Goal: Task Accomplishment & Management: Use online tool/utility

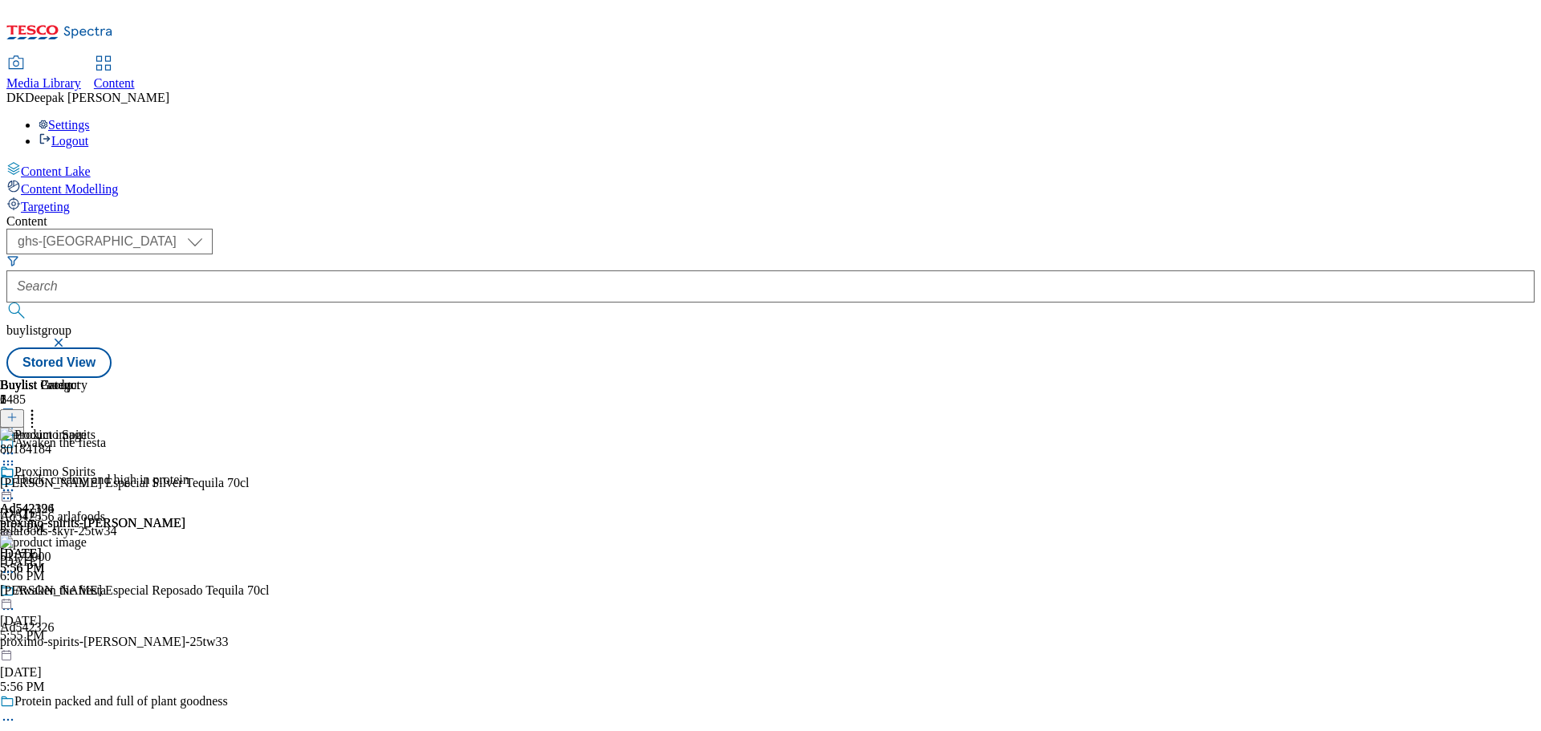
select select "ghs-[GEOGRAPHIC_DATA]"
click at [185, 516] on div "proximo-spirits-[PERSON_NAME]" at bounding box center [92, 523] width 185 height 14
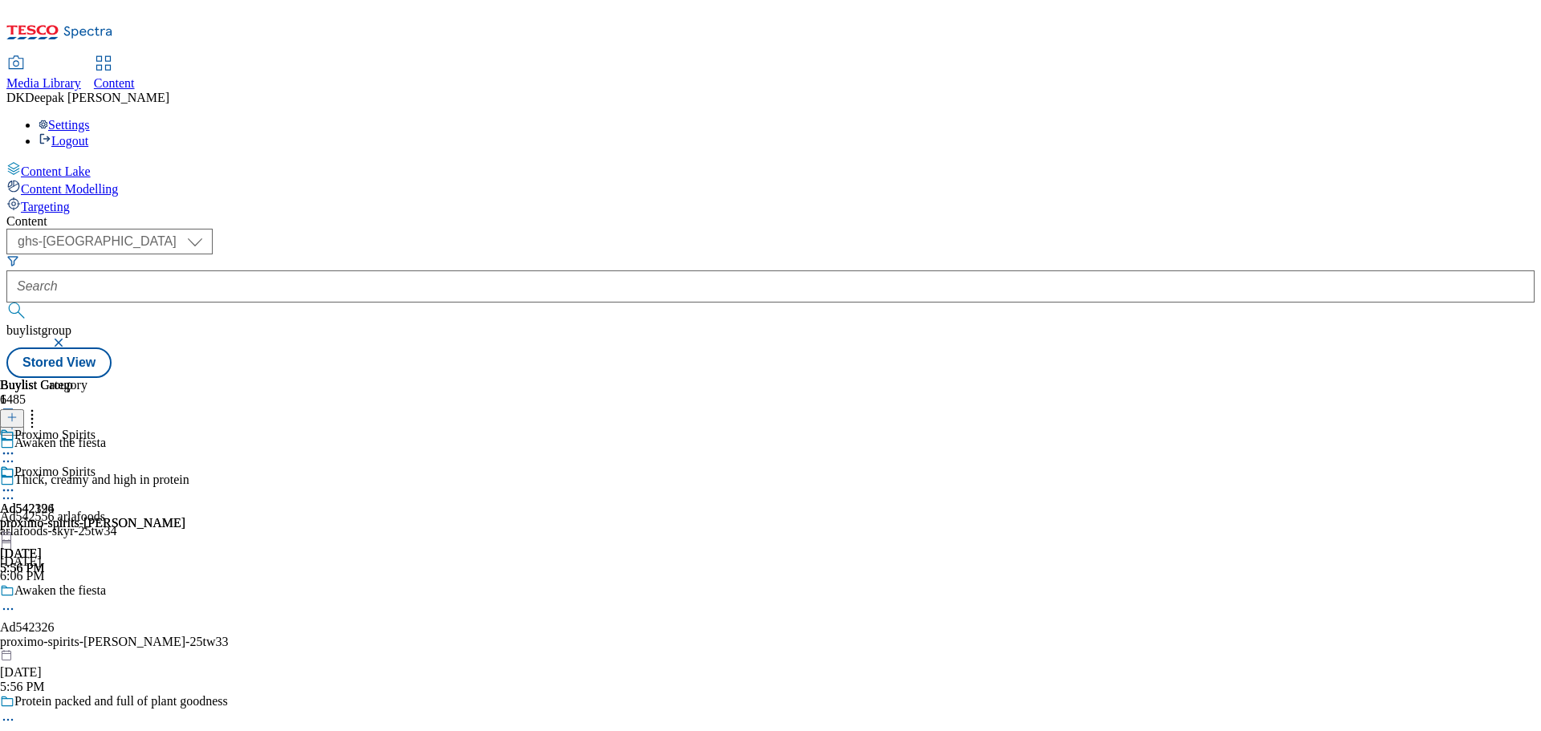
click at [185, 516] on div "proximo-spirits-[PERSON_NAME]" at bounding box center [92, 523] width 185 height 14
click at [16, 482] on icon at bounding box center [8, 490] width 16 height 16
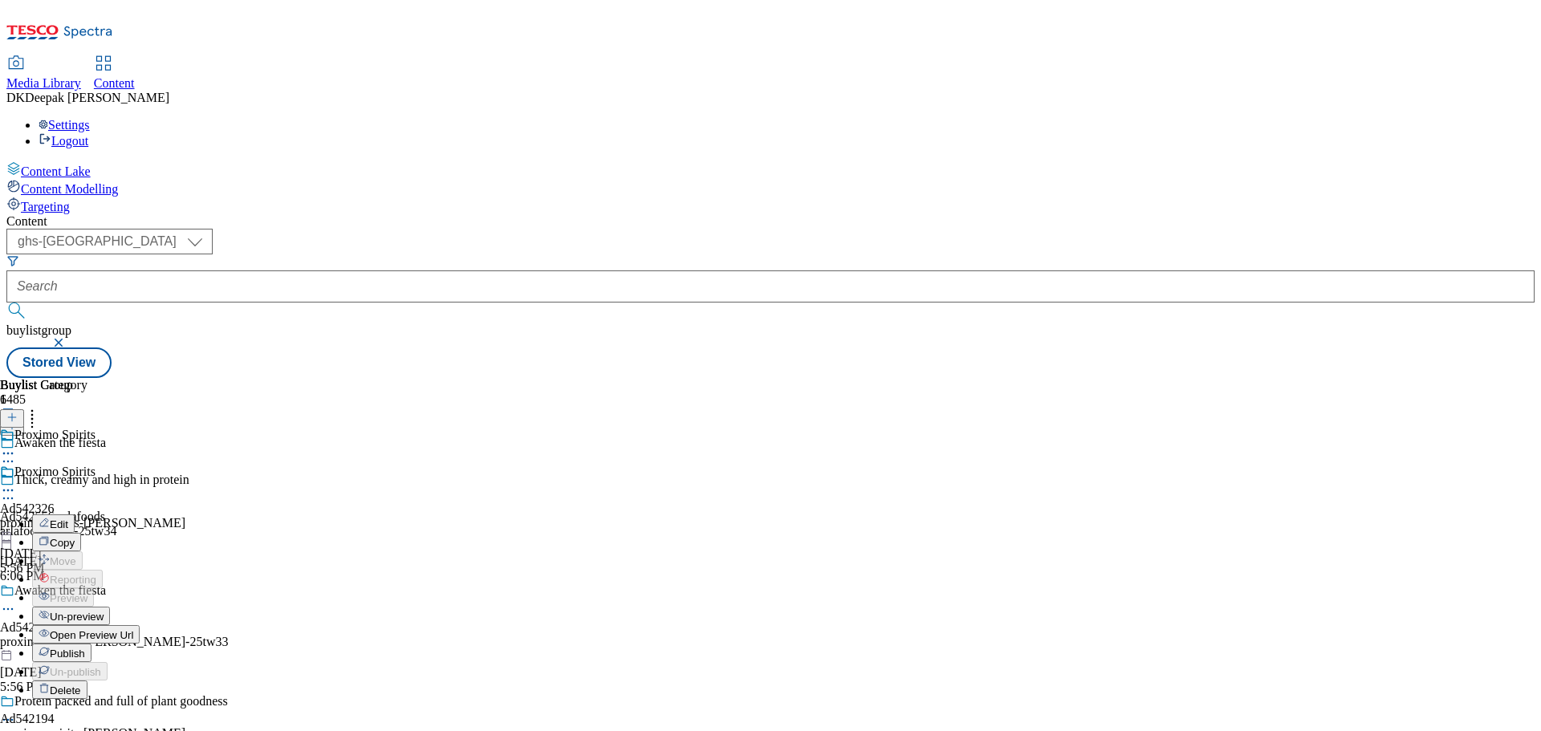
click at [75, 515] on button "Edit" at bounding box center [53, 524] width 43 height 18
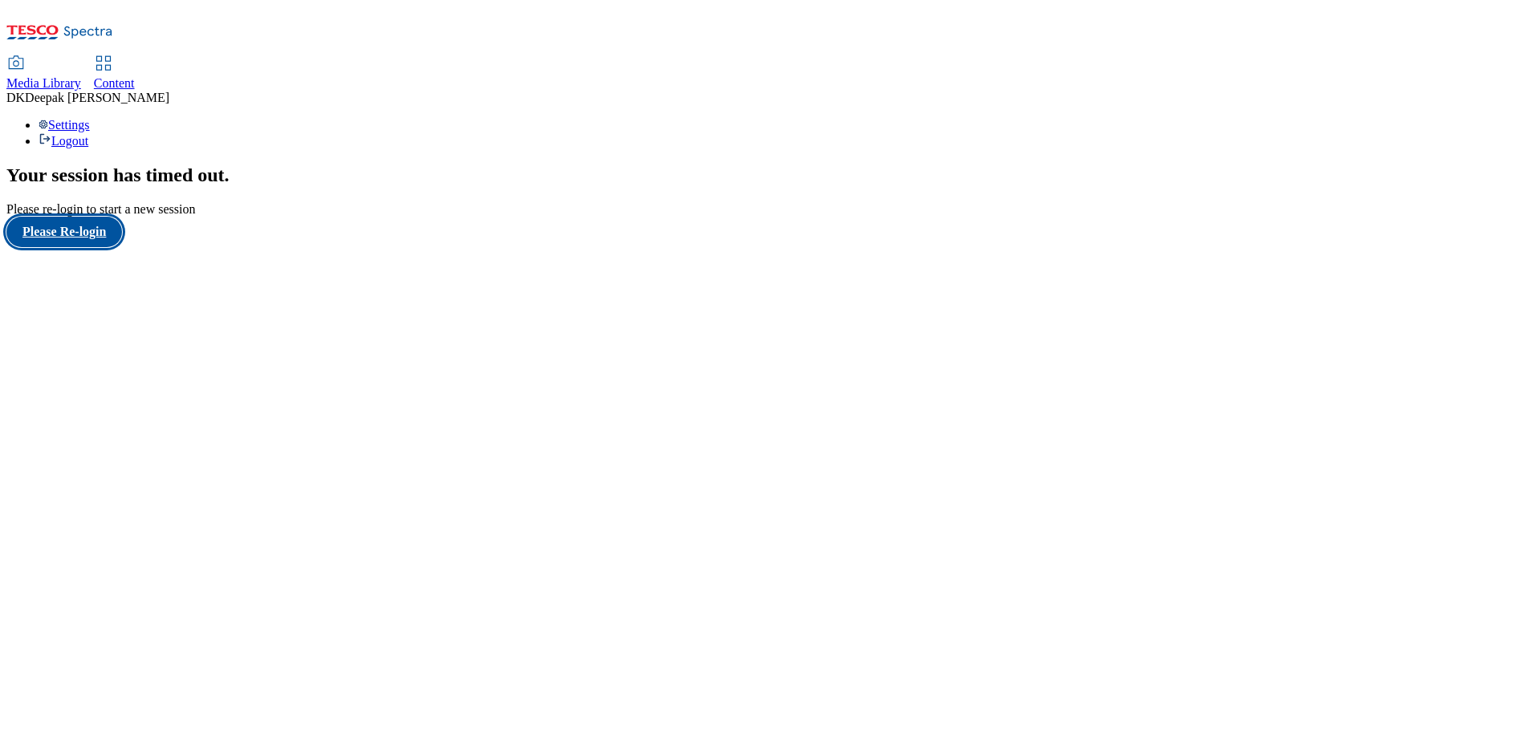
click at [76, 247] on button "Please Re-login" at bounding box center [64, 232] width 116 height 31
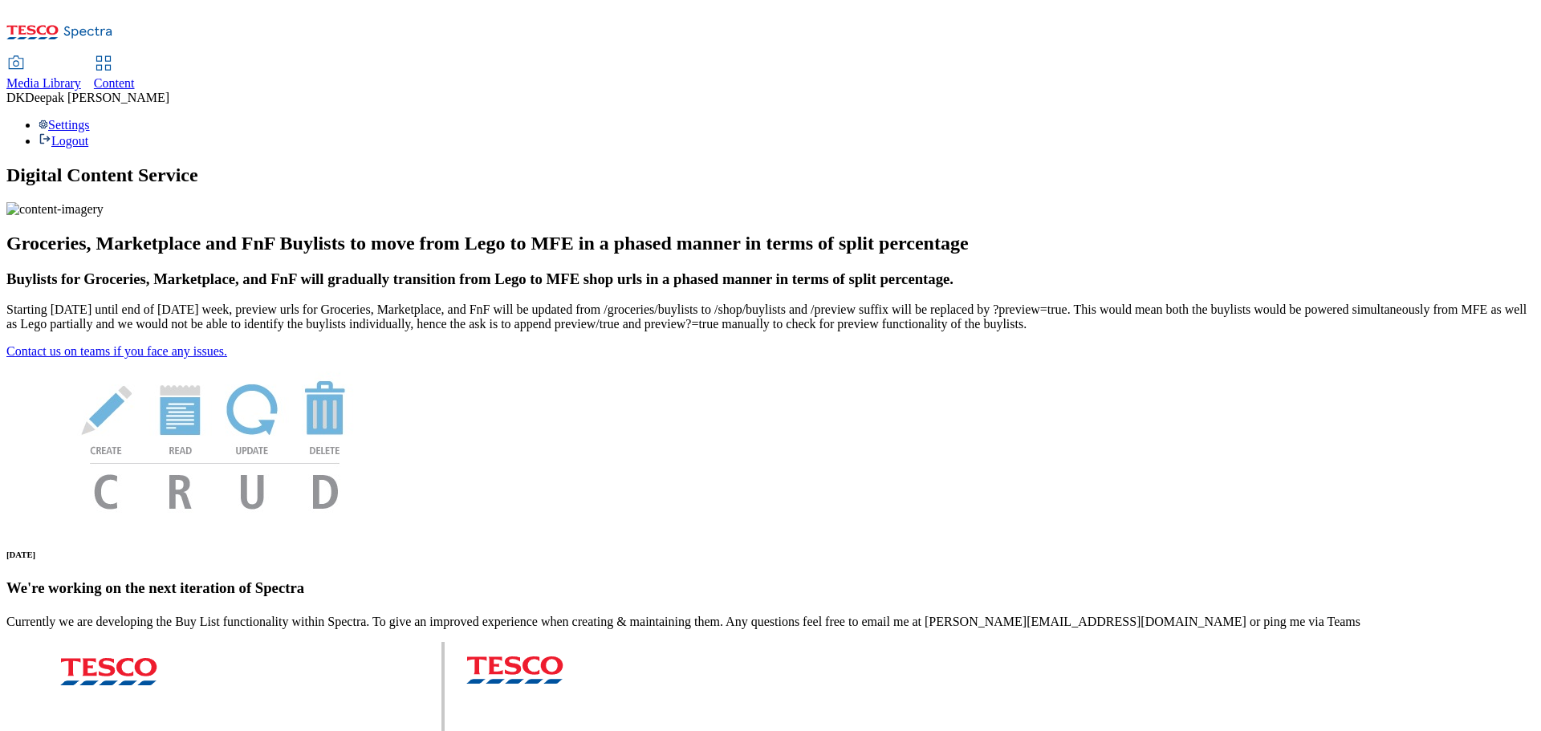
click at [135, 76] on span "Content" at bounding box center [114, 83] width 41 height 14
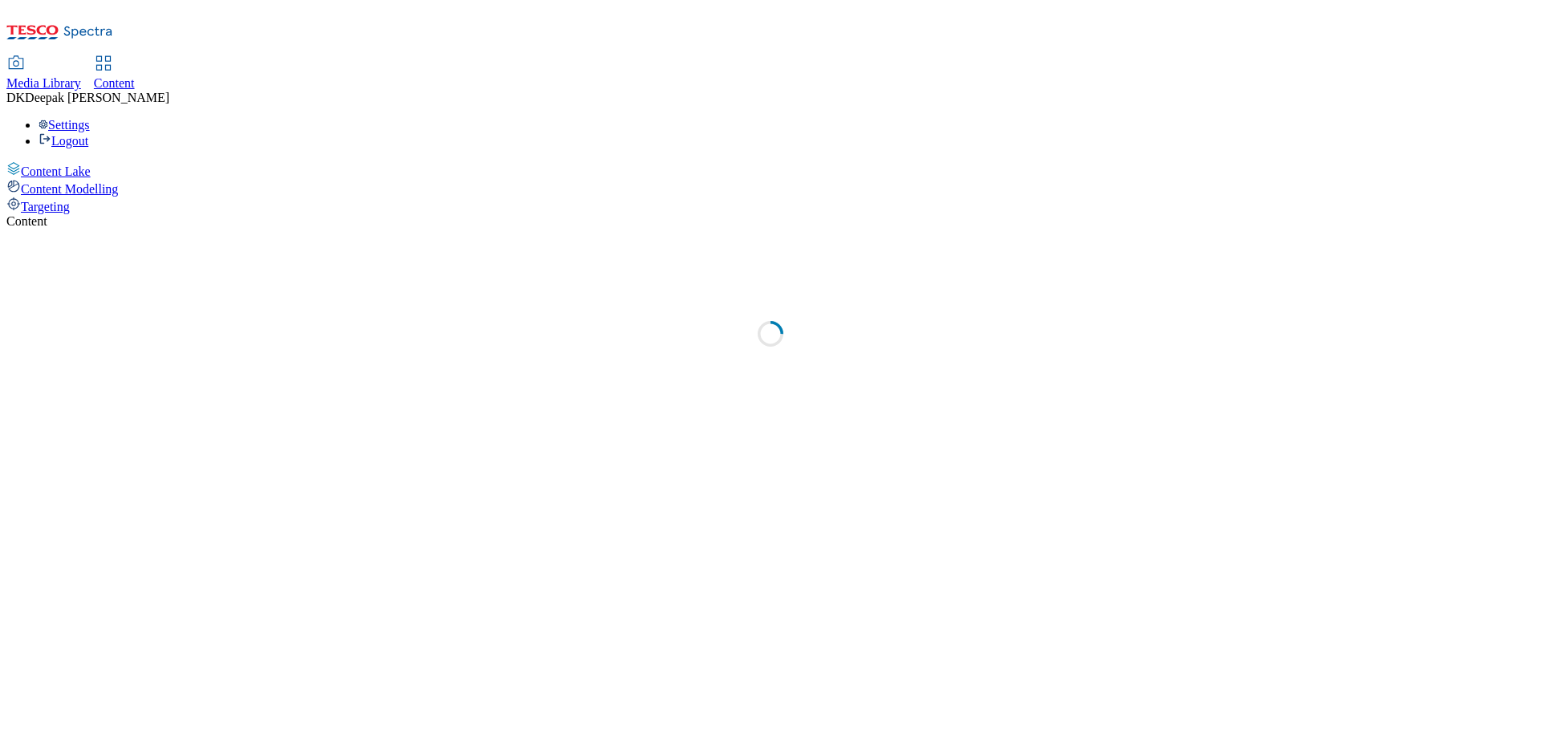
select select "ghs-uk"
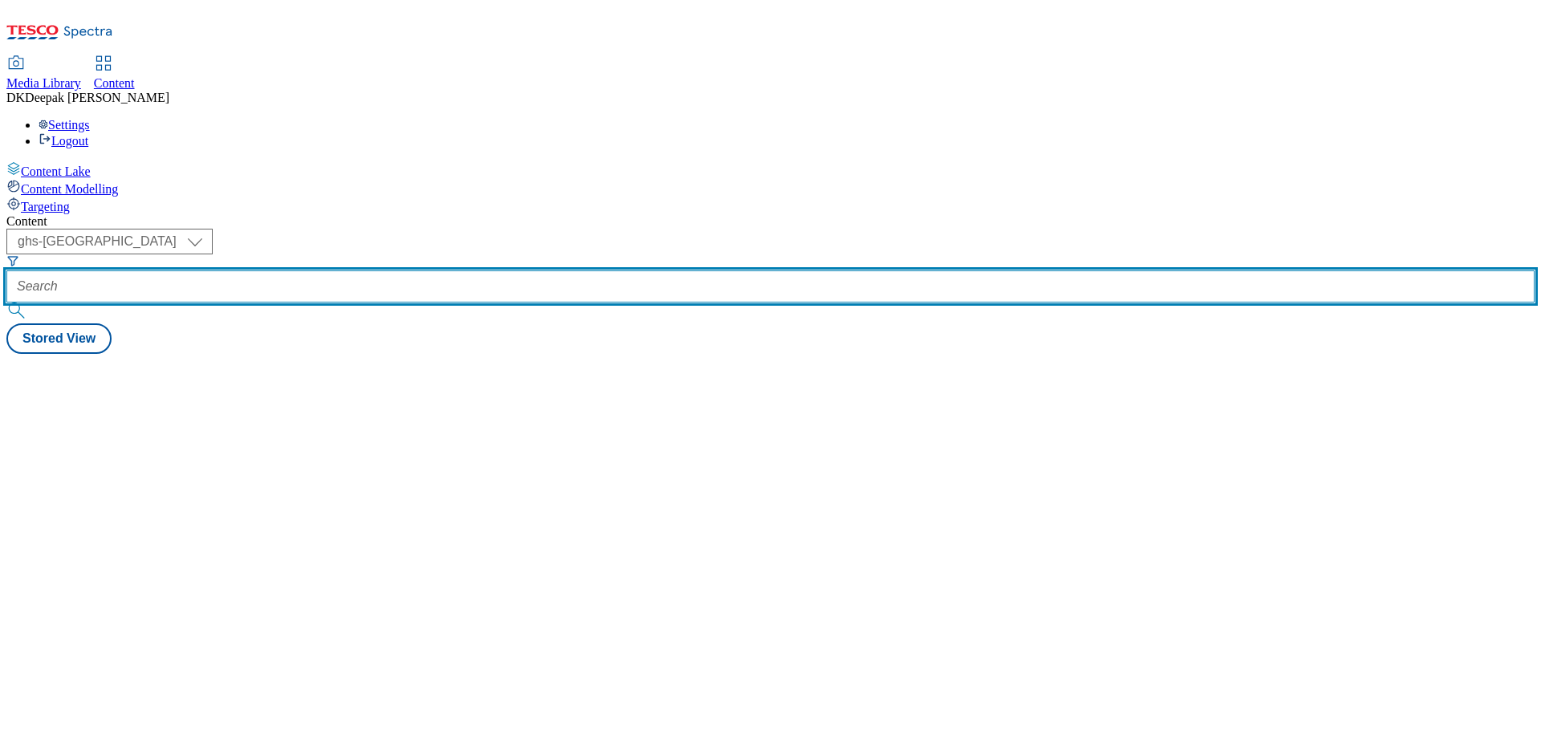
click at [348, 271] on input "text" at bounding box center [770, 287] width 1528 height 32
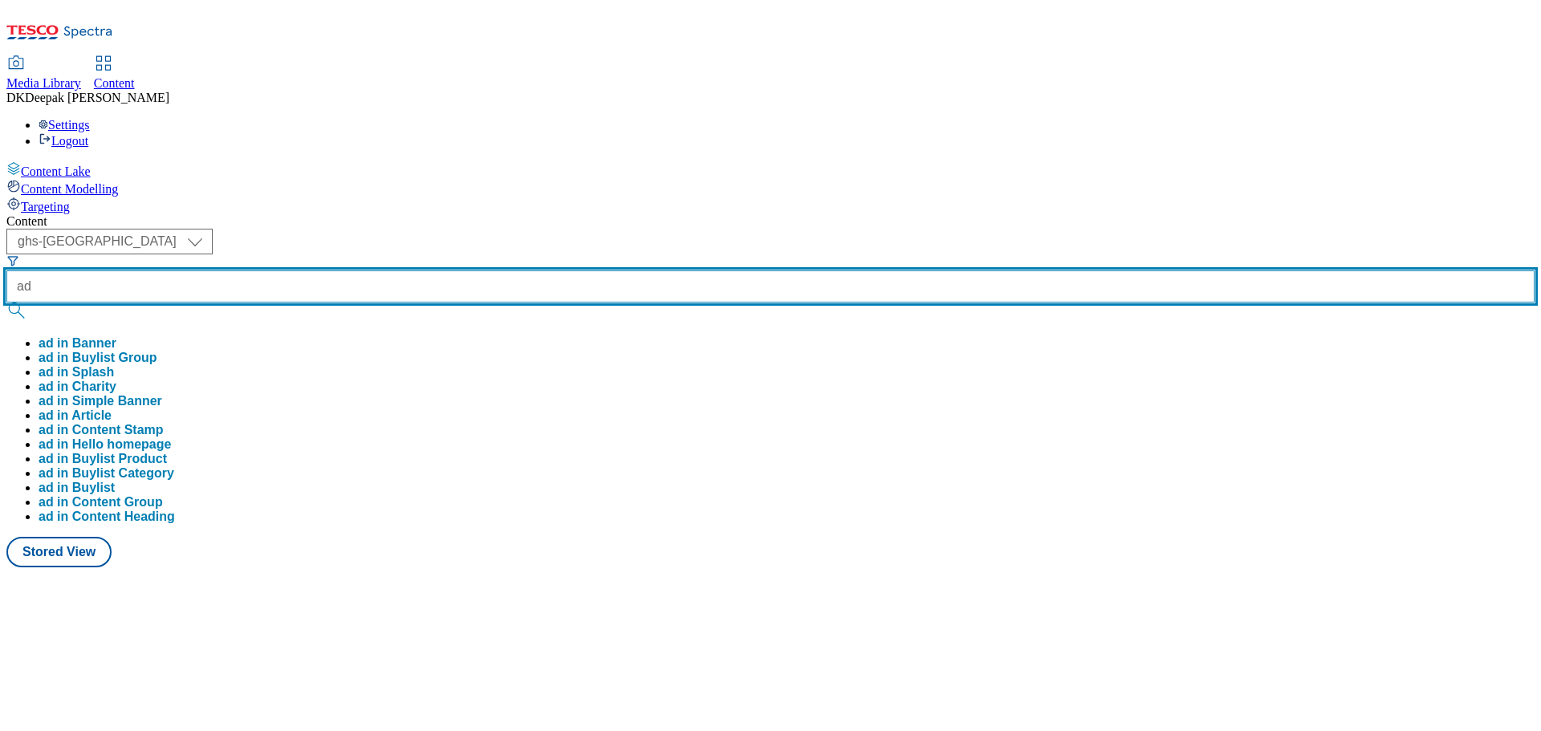
paste input "542326"
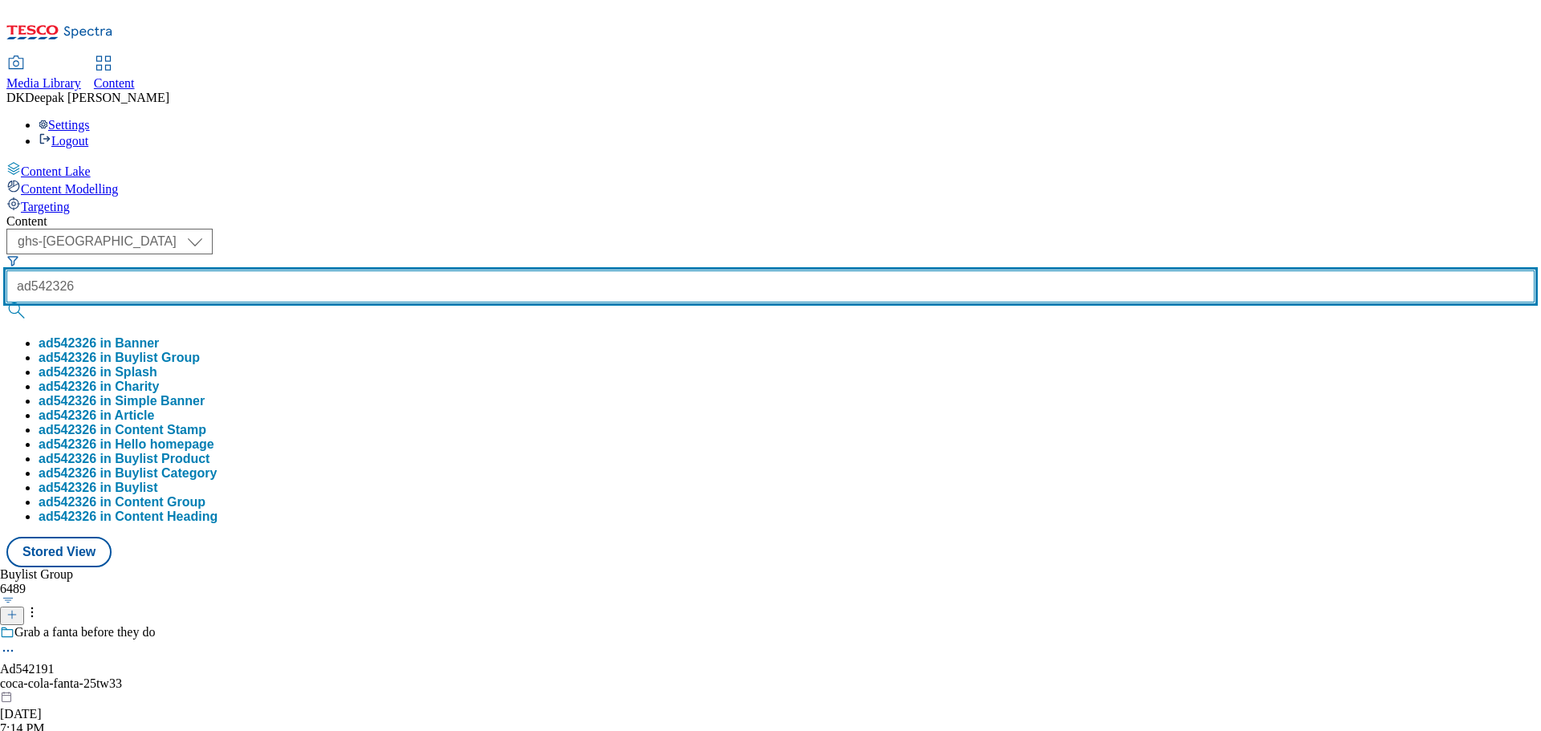
type input "ad542326"
click at [6, 303] on button "submit" at bounding box center [17, 311] width 22 height 16
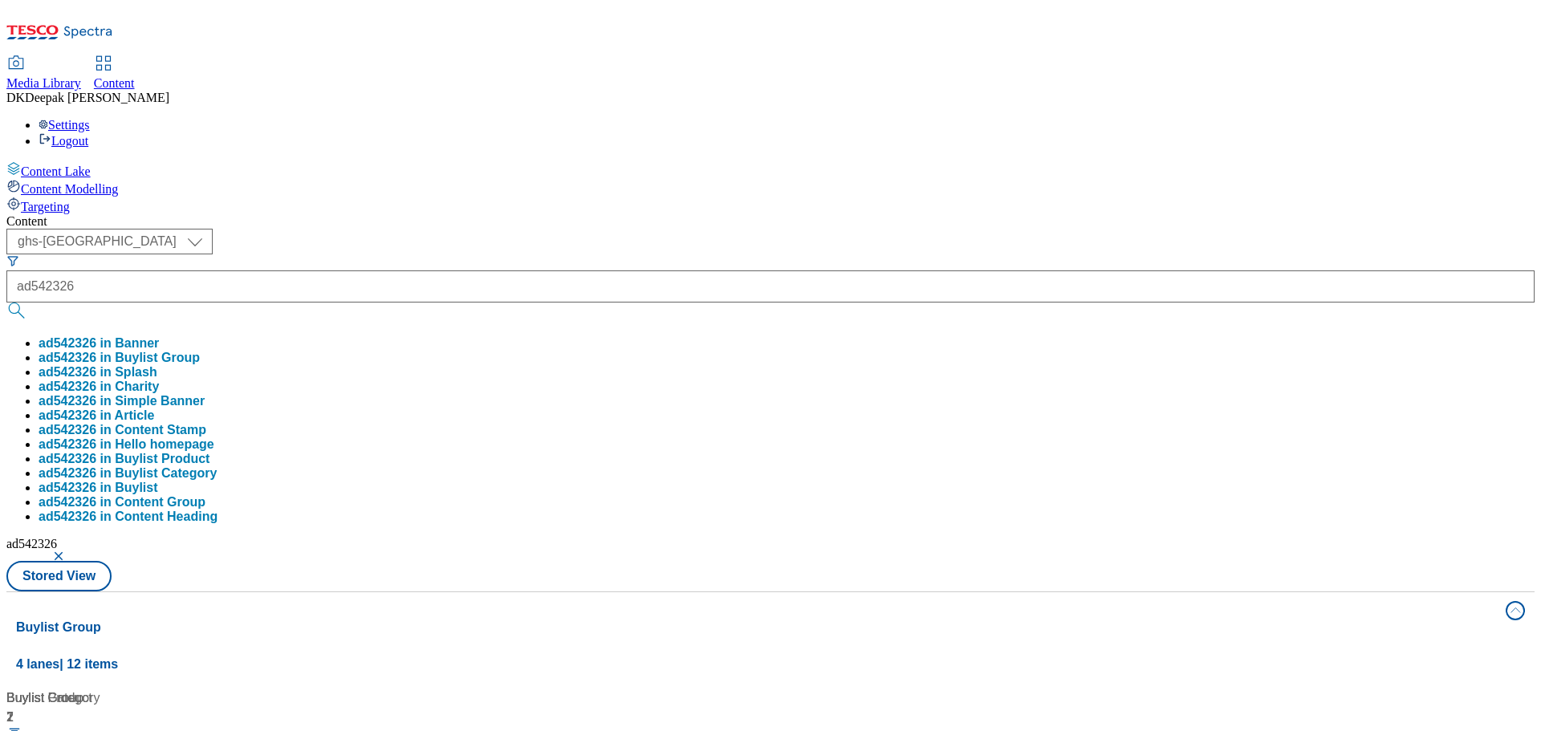
click at [74, 214] on div "Content Lake Content Modelling Targeting" at bounding box center [770, 187] width 1528 height 53
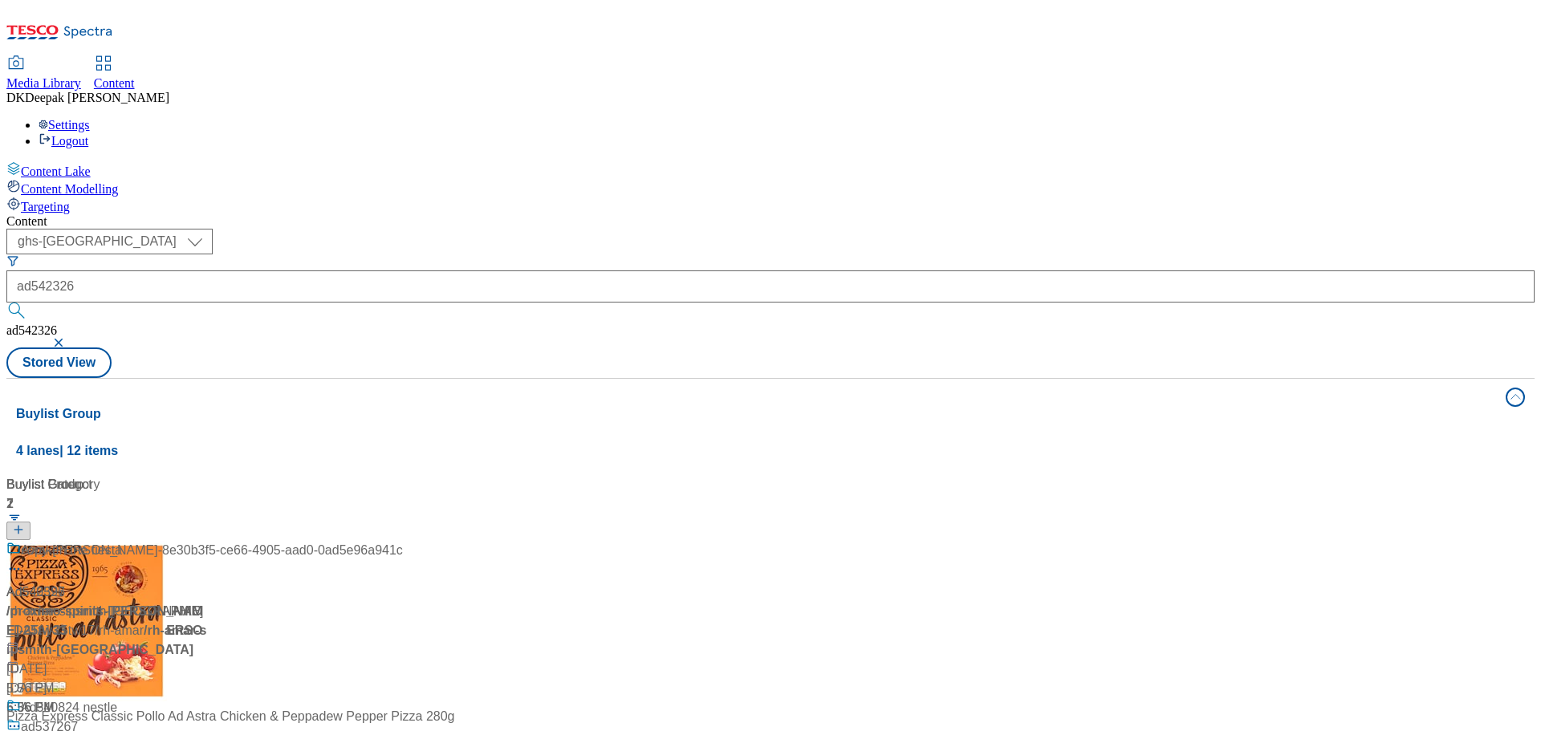
click at [207, 541] on div "Ad542326 / proximo-spirits-jose-cuervo-25tw33 / proximo-spirits-jose-cuervo Oct…" at bounding box center [106, 629] width 201 height 177
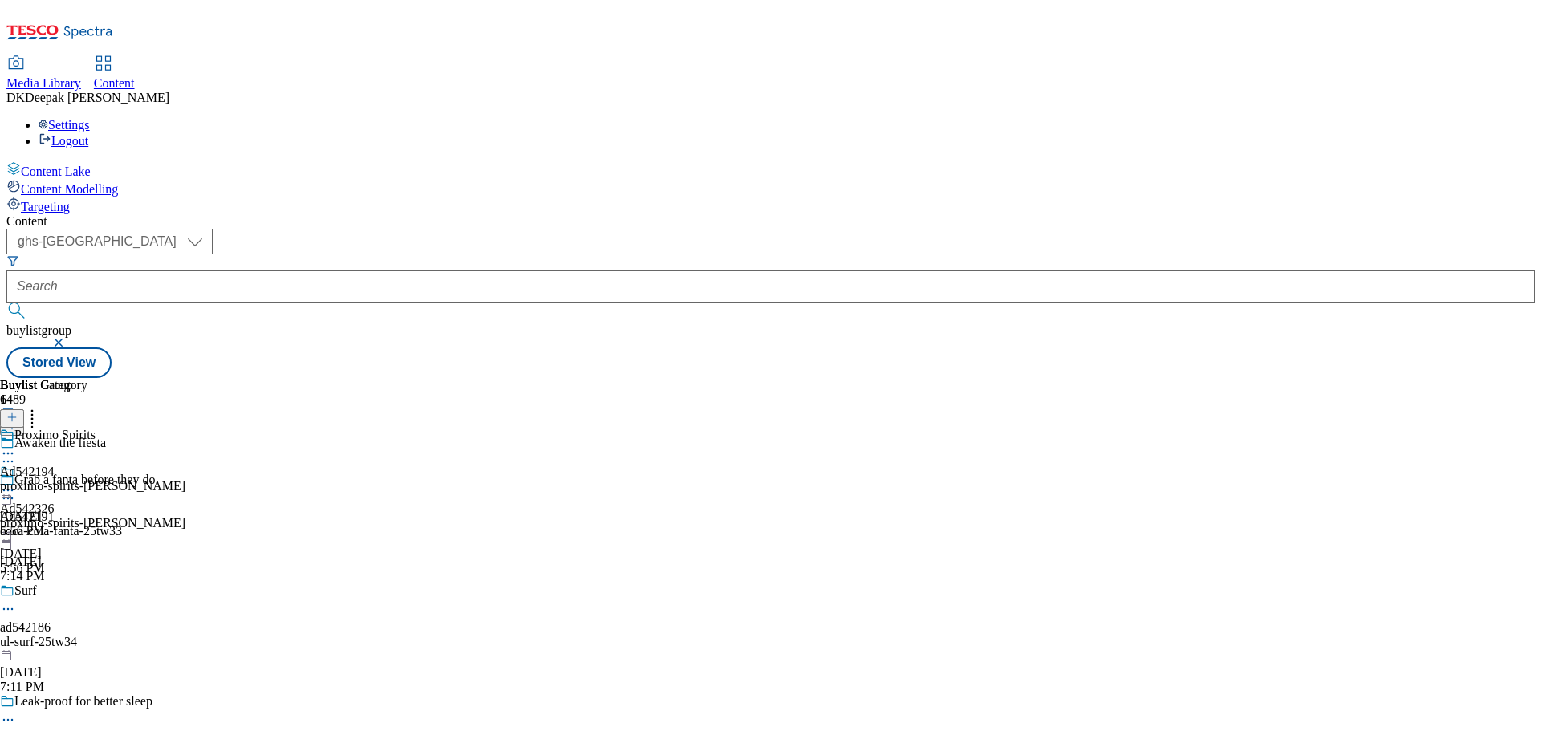
click at [185, 516] on div "proximo-spirits-[PERSON_NAME]" at bounding box center [92, 523] width 185 height 14
click at [185, 479] on div "proximo-spirits-[PERSON_NAME]" at bounding box center [92, 486] width 185 height 14
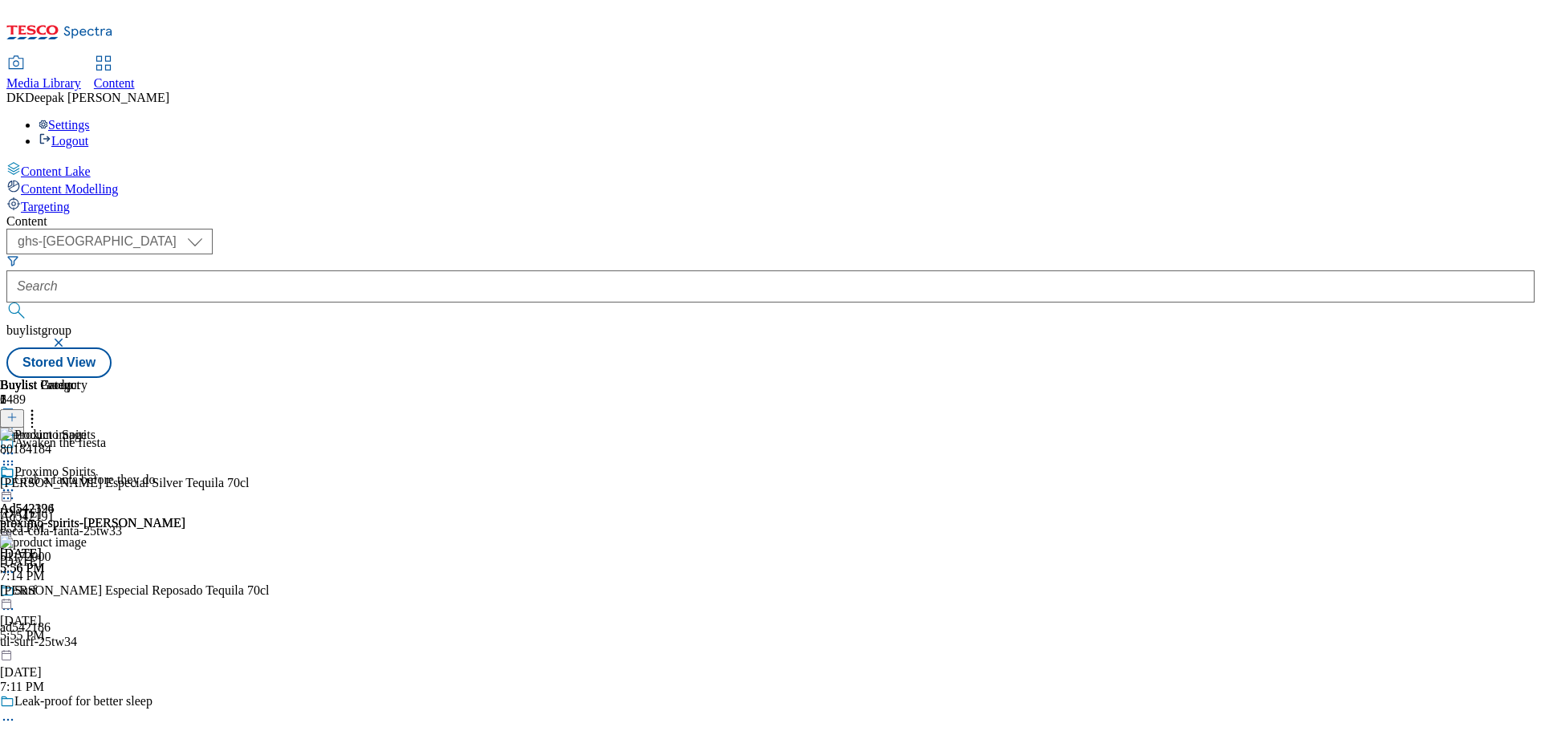
click at [10, 490] on circle at bounding box center [8, 491] width 2 height 2
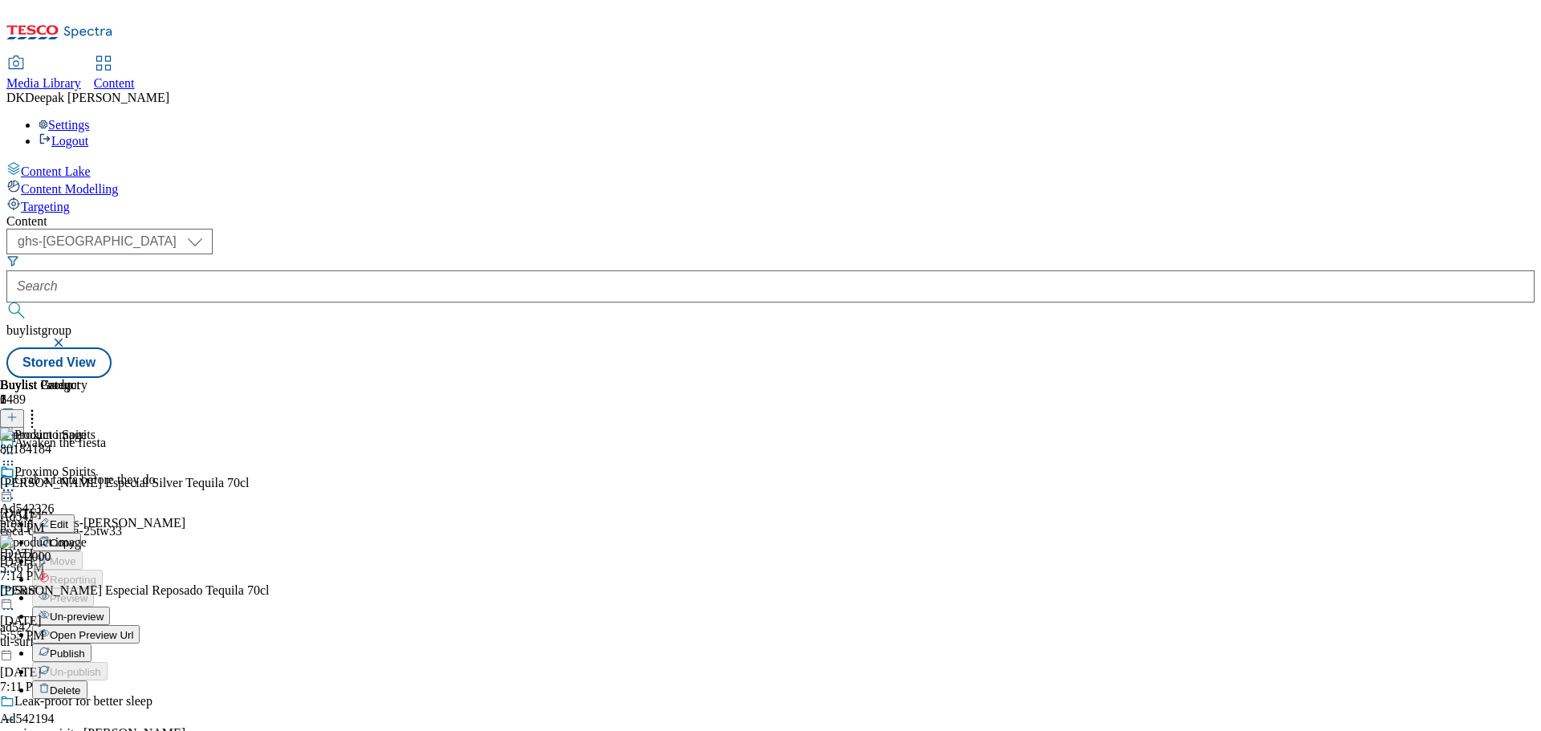
click at [185, 515] on li "Edit" at bounding box center [108, 524] width 153 height 18
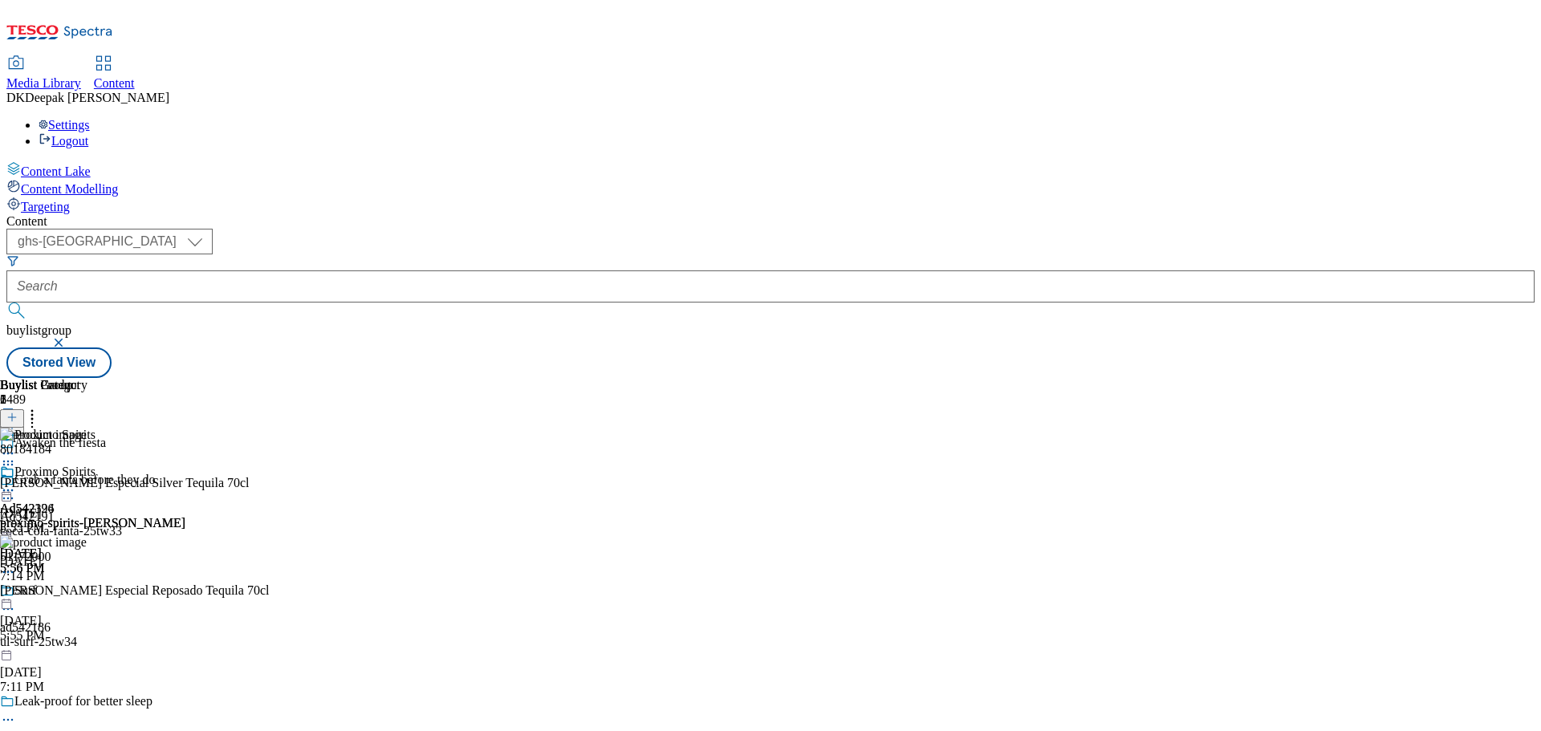
click at [10, 490] on circle at bounding box center [8, 491] width 2 height 2
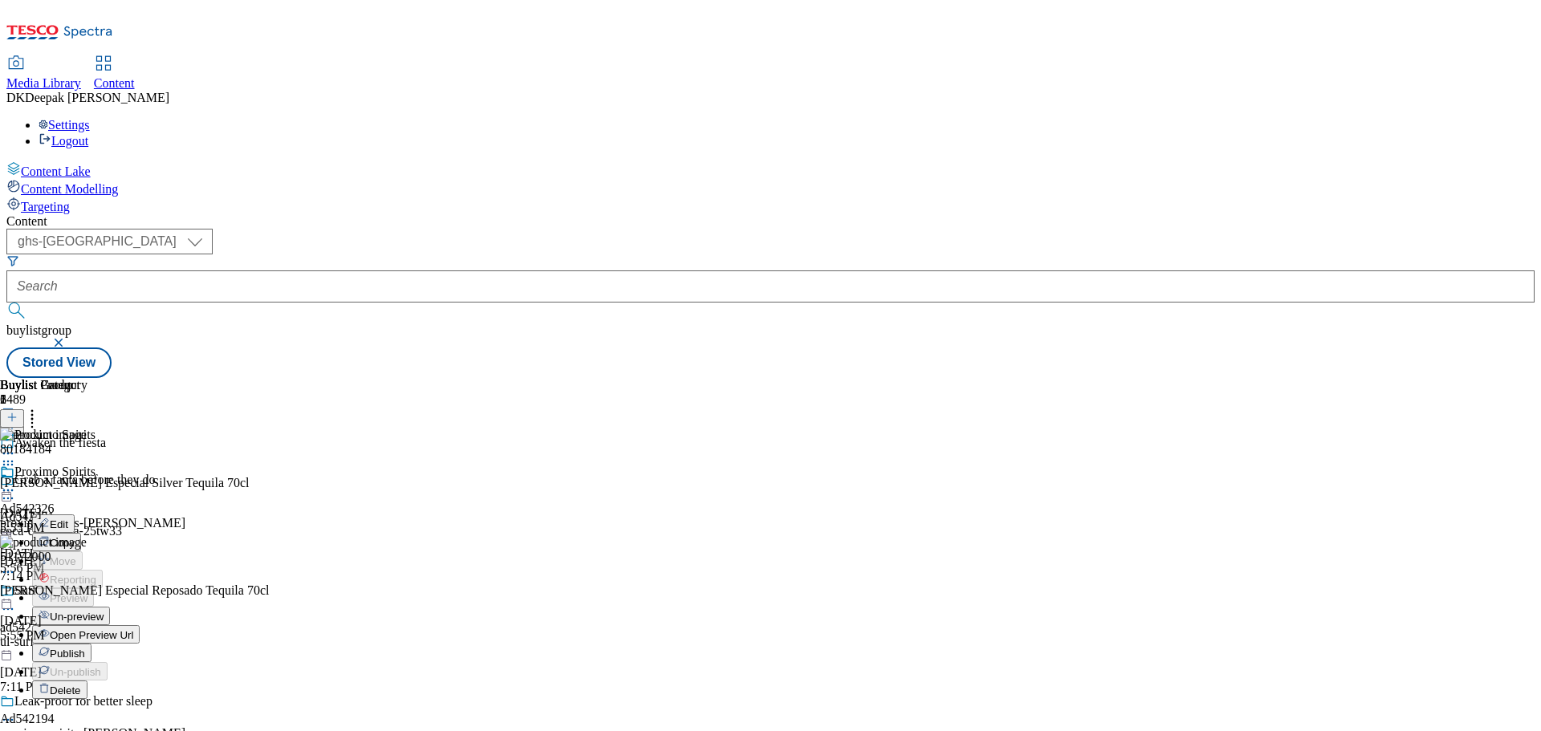
click at [75, 515] on button "Edit" at bounding box center [53, 524] width 43 height 18
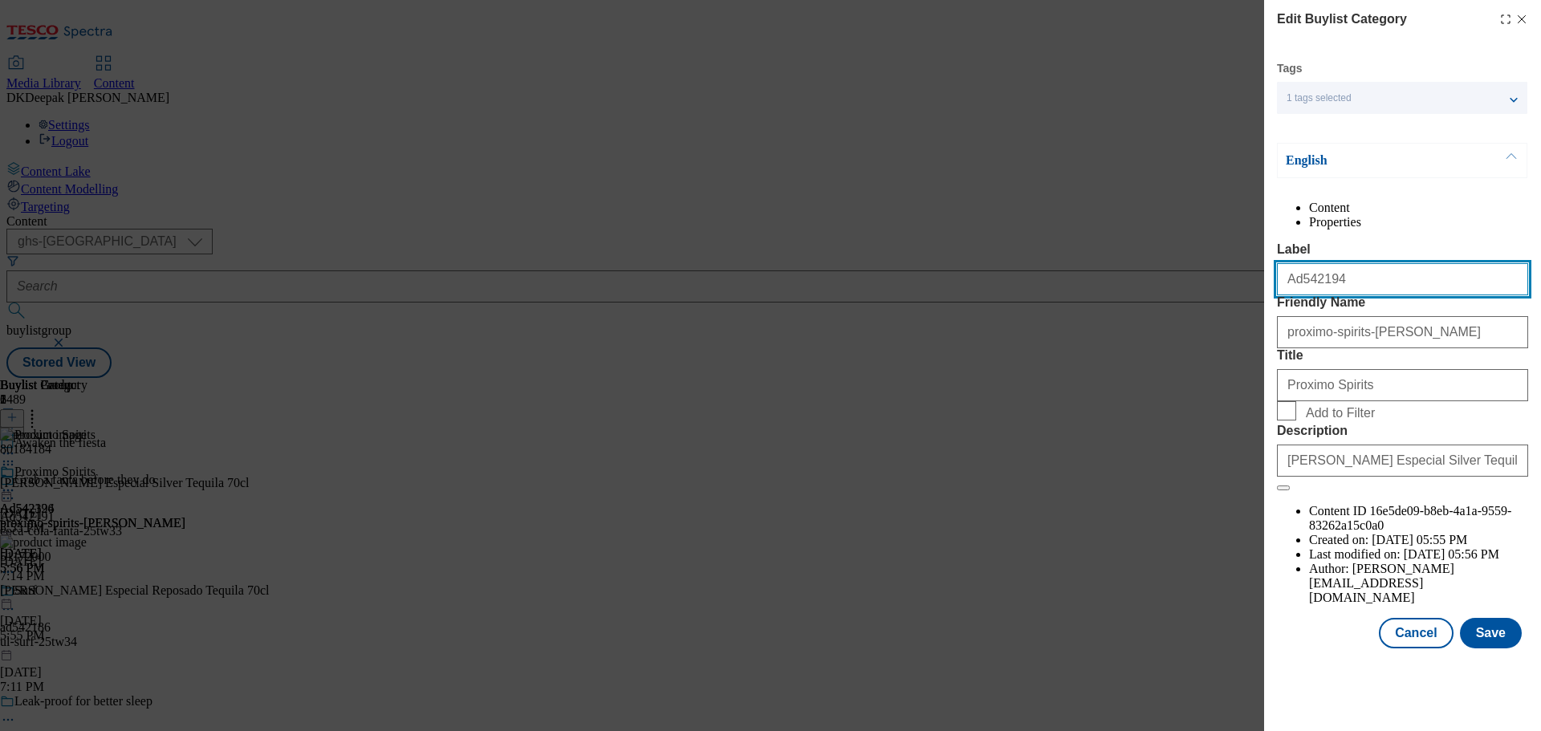
drag, startPoint x: 1354, startPoint y: 321, endPoint x: 1300, endPoint y: 321, distance: 54.6
click at [1300, 295] on input "Ad542194" at bounding box center [1402, 279] width 251 height 32
paste input "326"
type input "Ad542326"
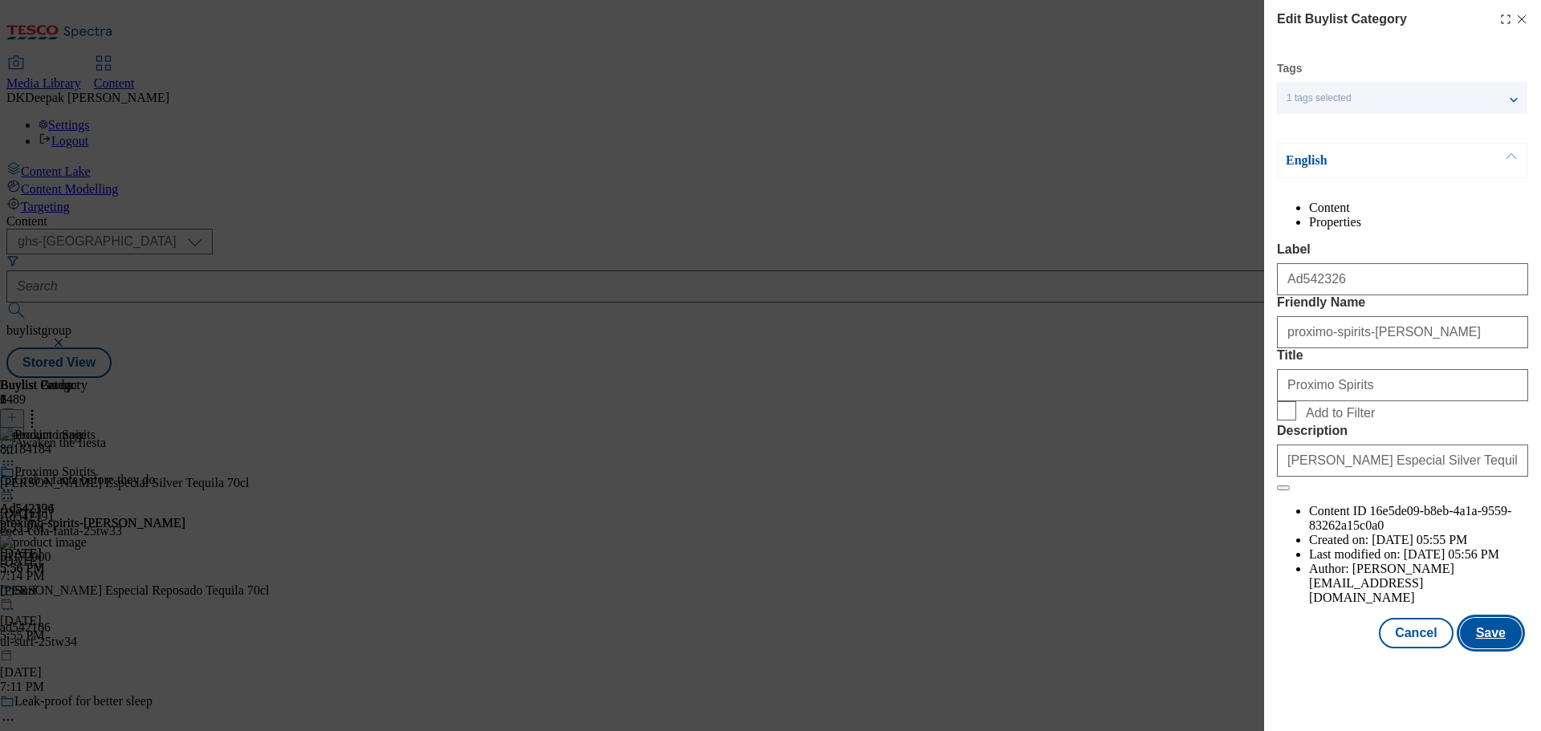
click at [1494, 649] on button "Save" at bounding box center [1491, 633] width 62 height 31
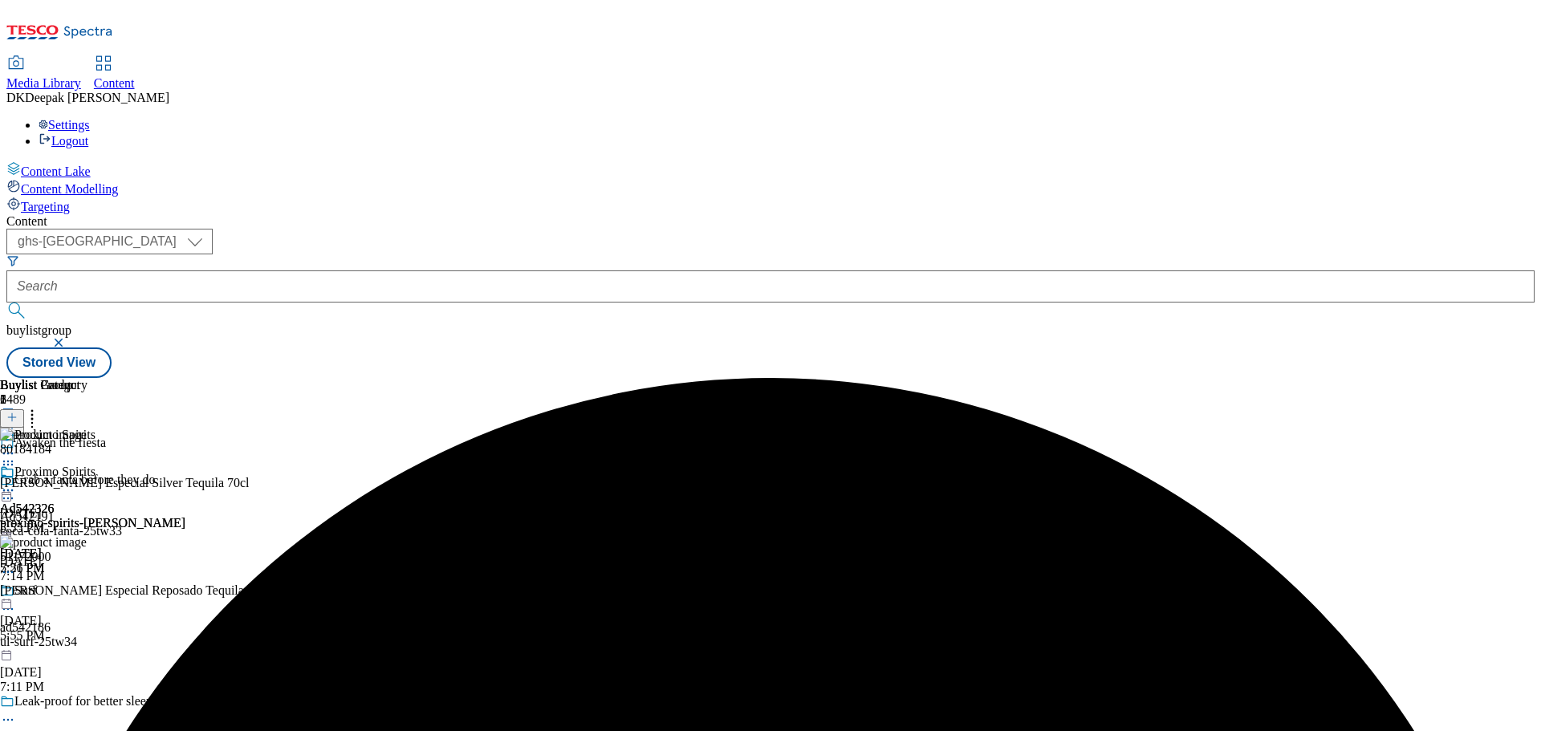
click at [16, 482] on icon at bounding box center [8, 490] width 16 height 16
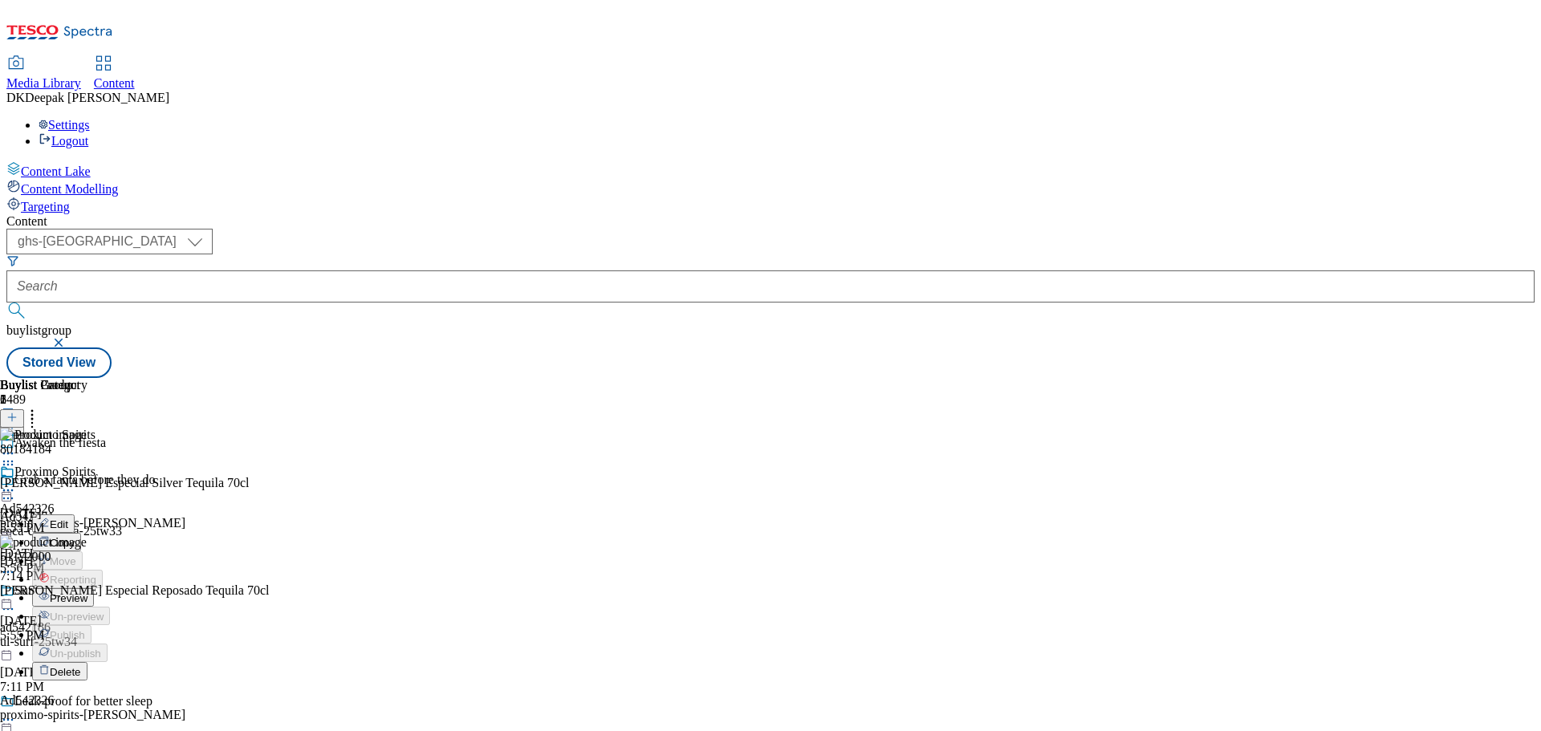
click at [87, 592] on span "Preview" at bounding box center [69, 598] width 38 height 12
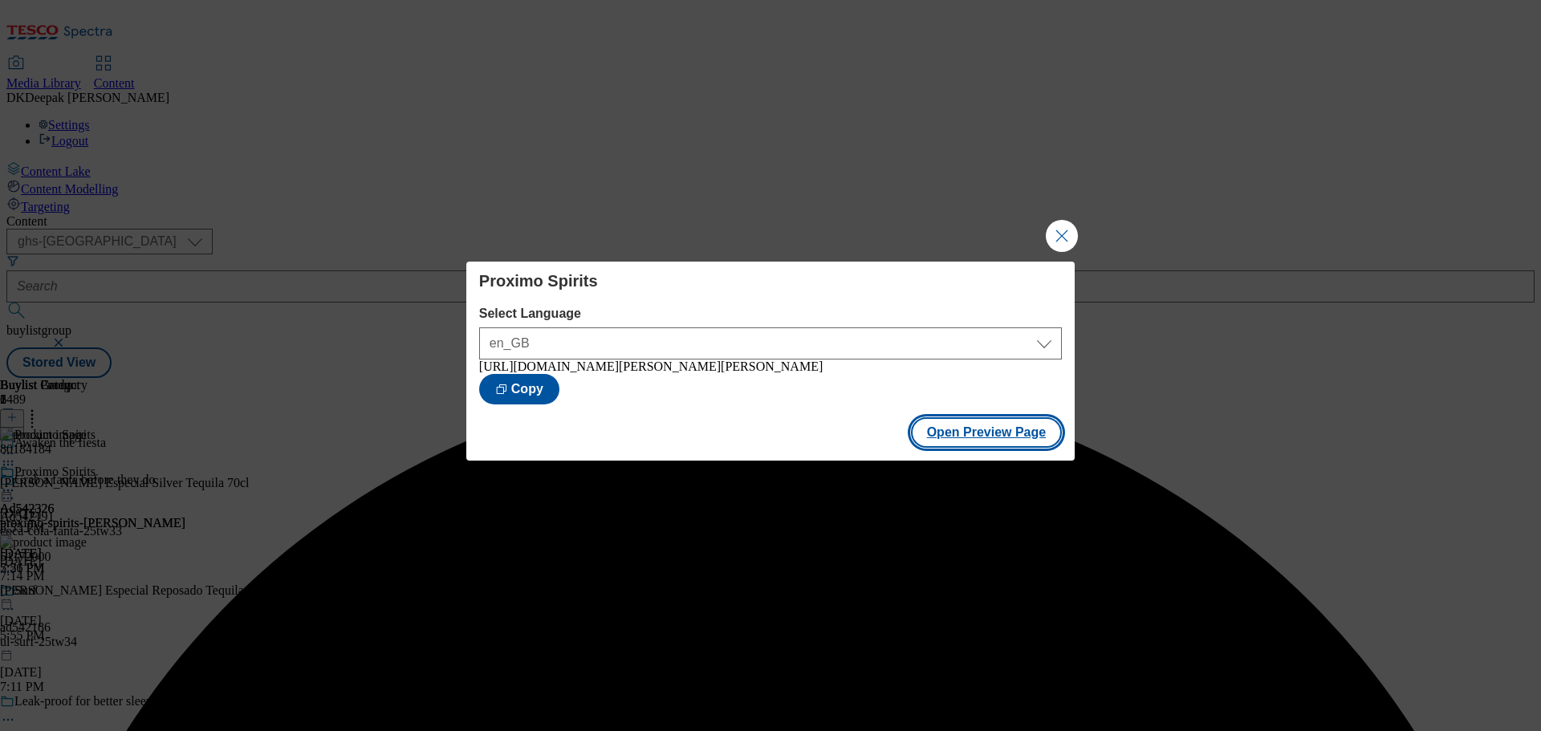
click at [979, 426] on button "Open Preview Page" at bounding box center [987, 432] width 152 height 31
click at [1060, 239] on button "Close Modal" at bounding box center [1062, 236] width 32 height 32
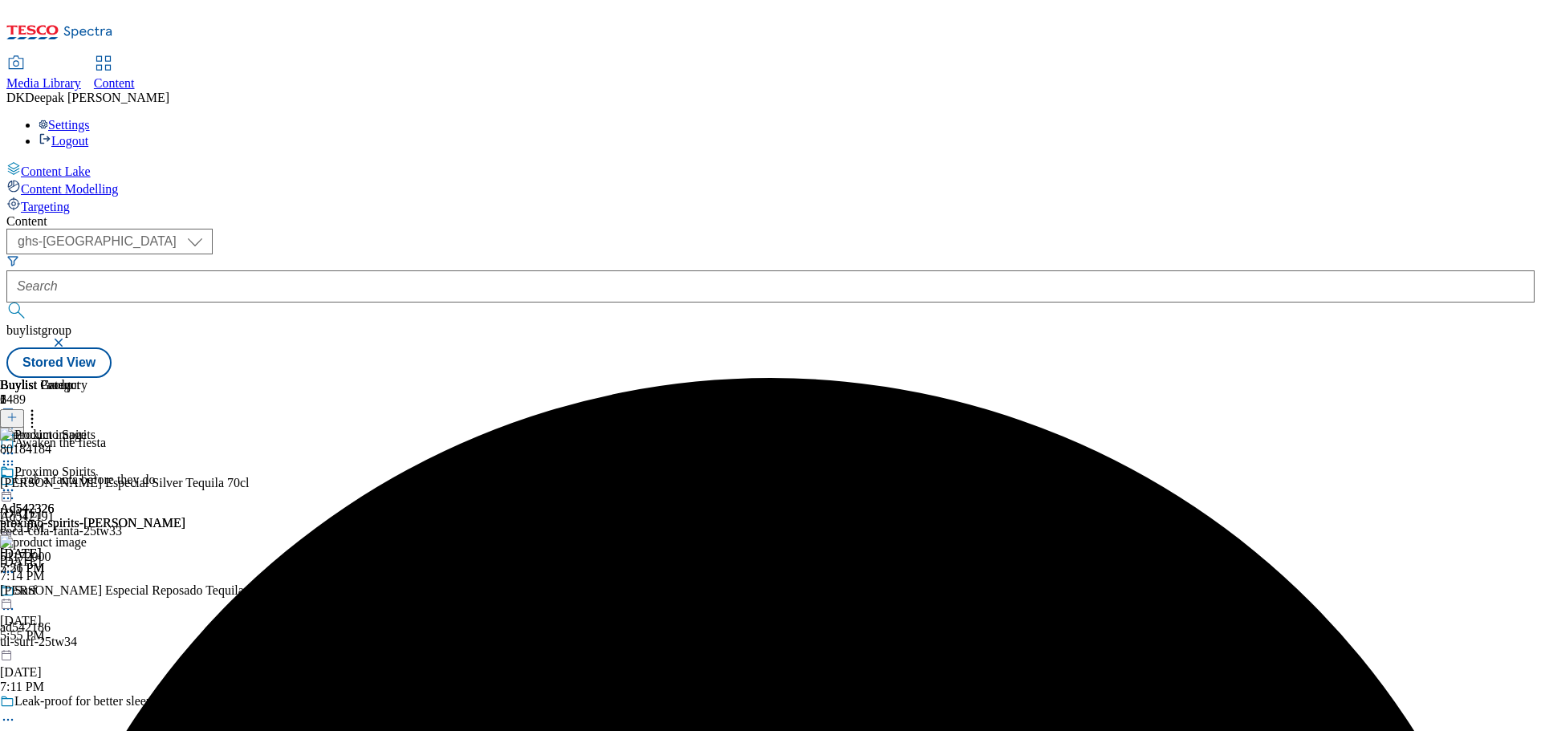
click at [10, 490] on circle at bounding box center [8, 491] width 2 height 2
click at [85, 648] on span "Publish" at bounding box center [67, 654] width 35 height 12
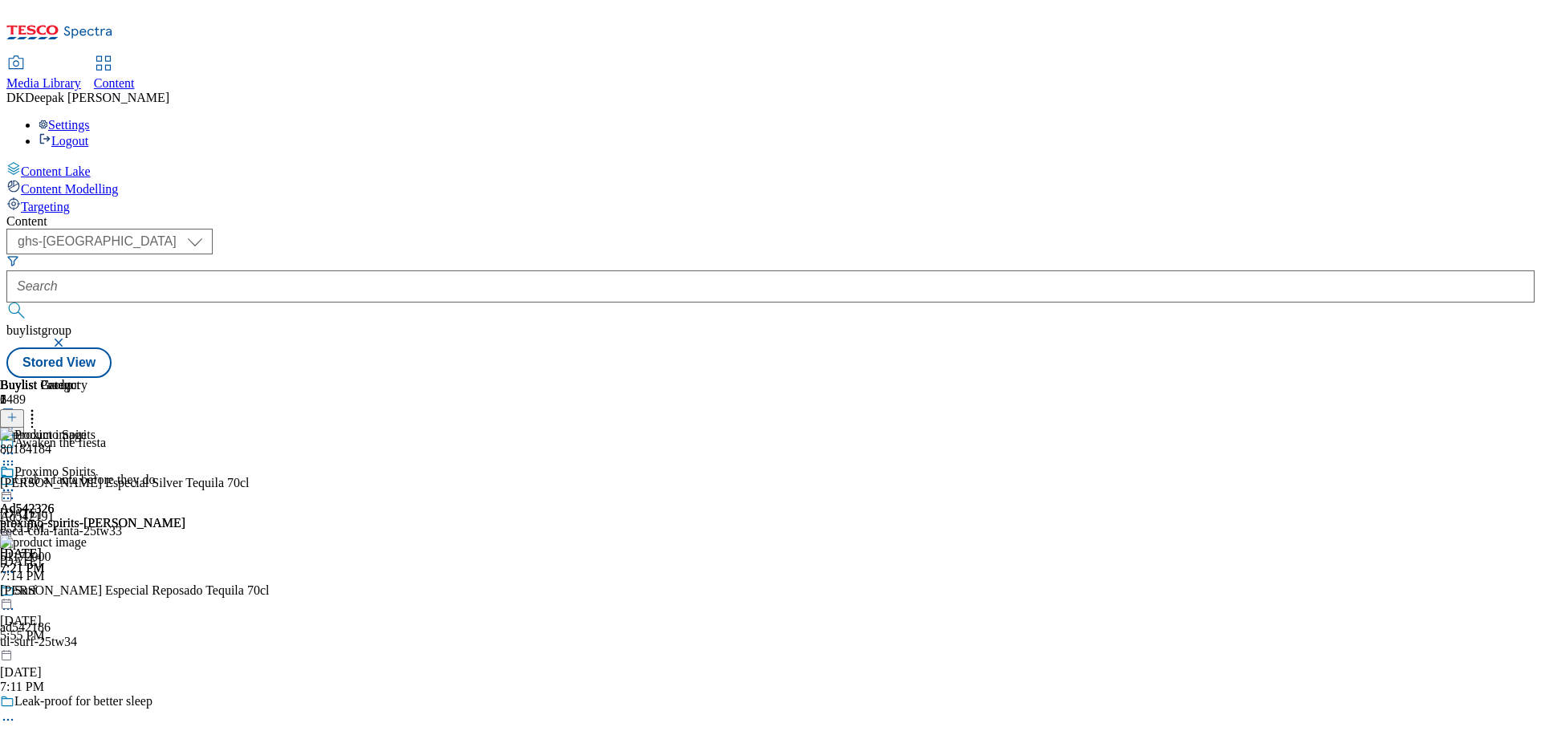
click at [16, 454] on icon at bounding box center [8, 462] width 16 height 16
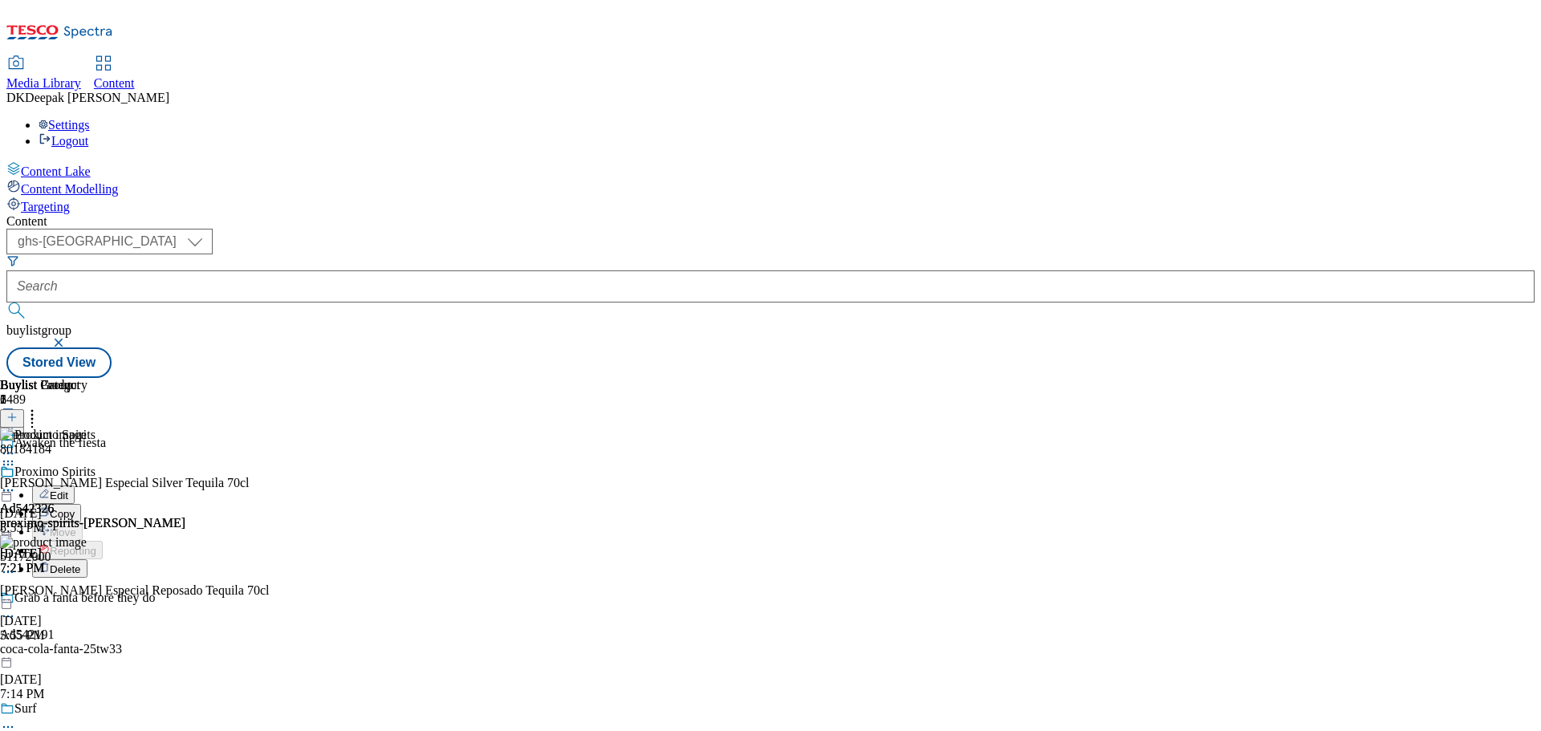
click at [75, 486] on button "Edit" at bounding box center [53, 495] width 43 height 18
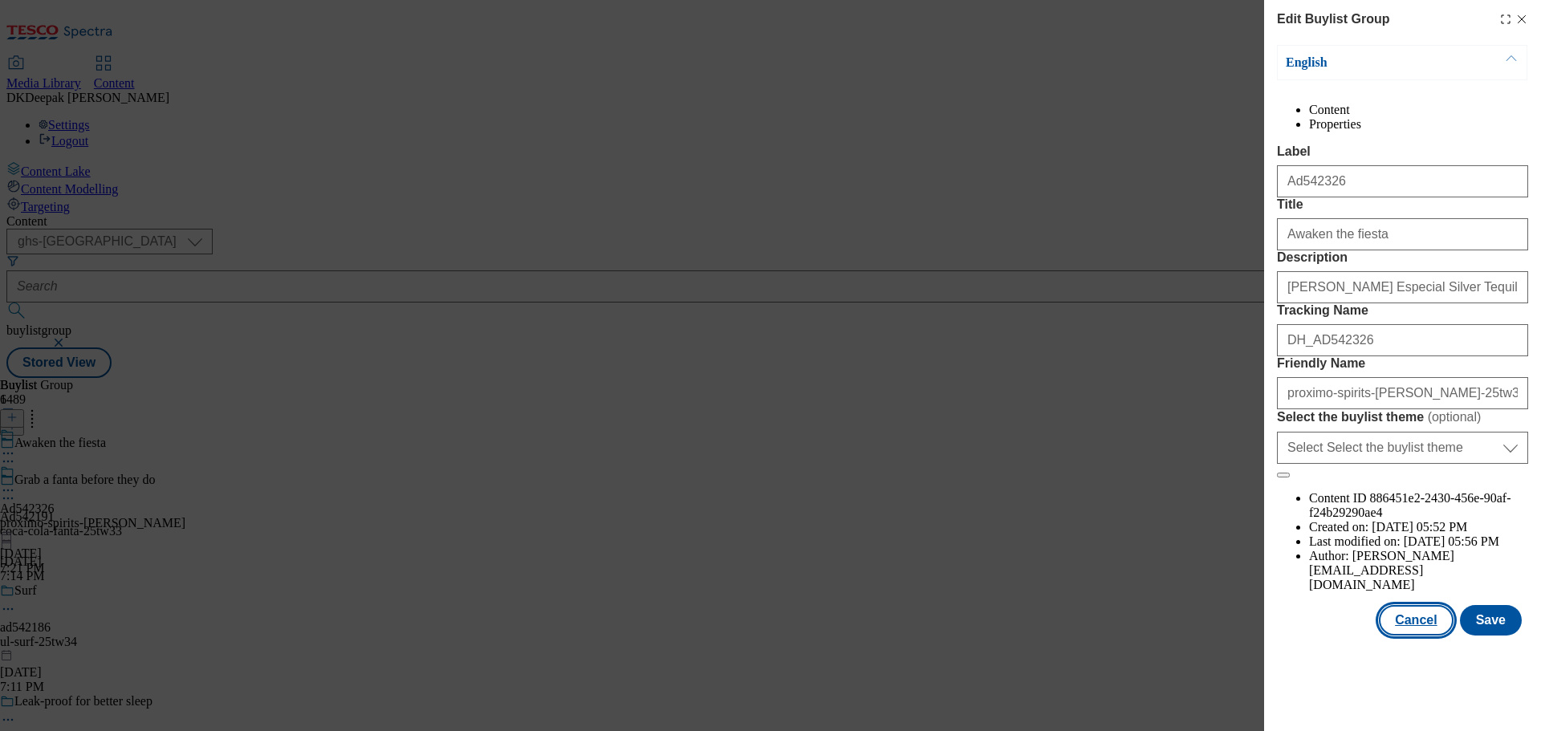
click at [1426, 636] on button "Cancel" at bounding box center [1416, 620] width 74 height 31
